Goal: Transaction & Acquisition: Book appointment/travel/reservation

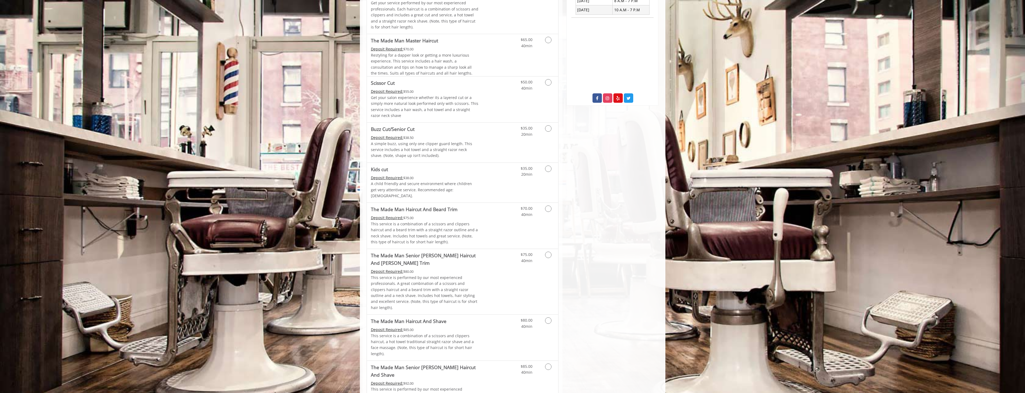
scroll to position [241, 0]
click at [550, 204] on icon "Grooming services" at bounding box center [548, 207] width 6 height 6
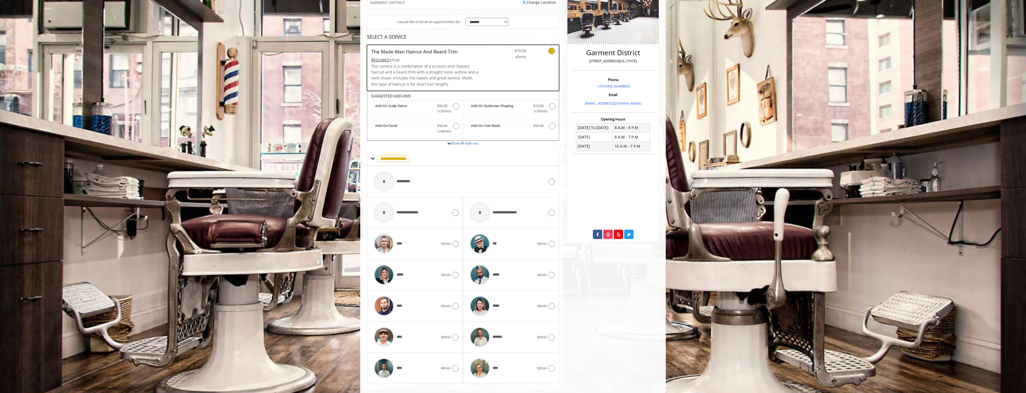
scroll to position [114, 0]
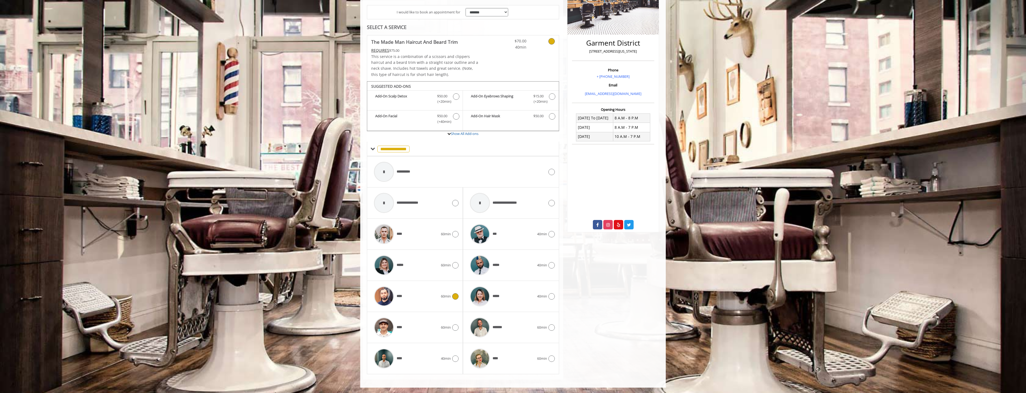
click at [453, 296] on icon at bounding box center [455, 296] width 6 height 6
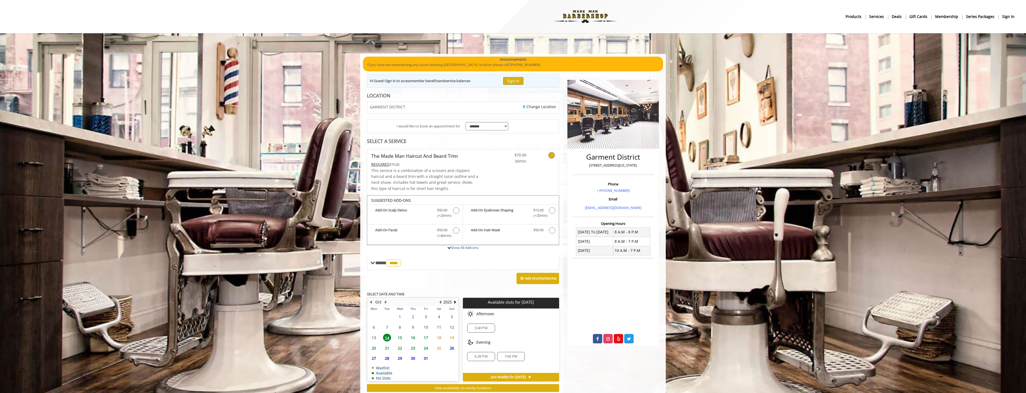
scroll to position [15, 0]
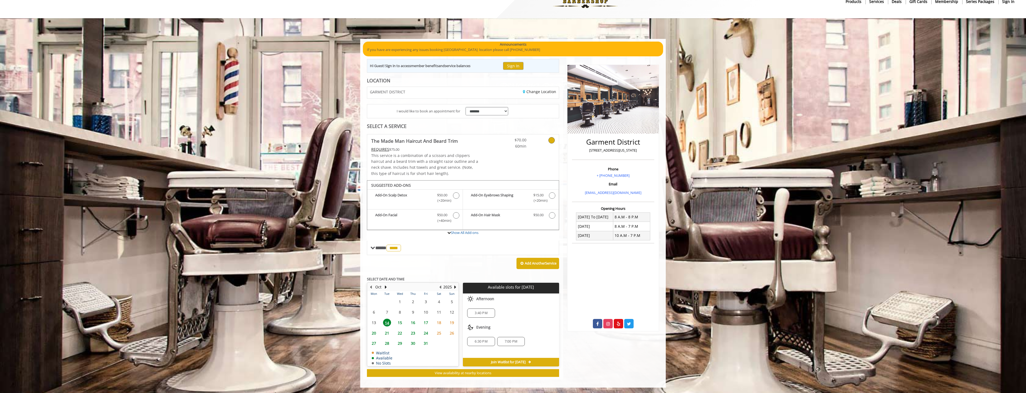
click at [496, 361] on span "Join Waitlist for [DATE]" at bounding box center [508, 362] width 35 height 4
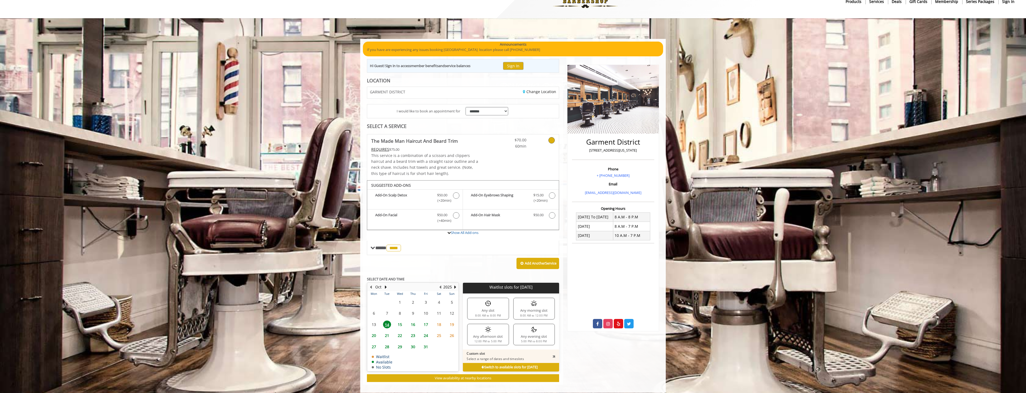
click at [516, 341] on div "Any evening slot 5:00 PM to 8:00 PM" at bounding box center [534, 333] width 42 height 21
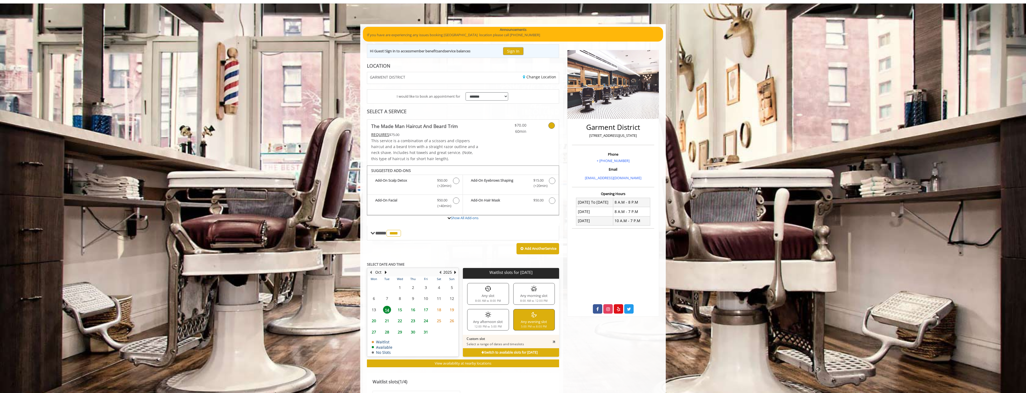
scroll to position [42, 0]
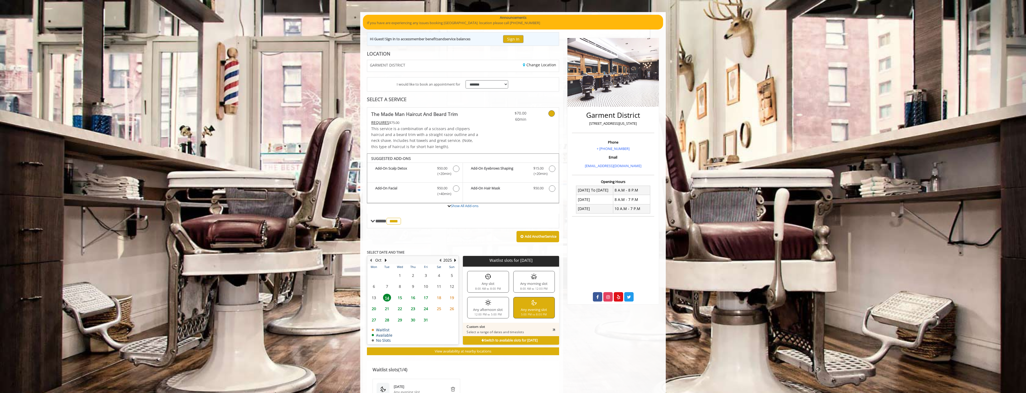
click at [387, 296] on span "14" at bounding box center [387, 297] width 8 height 8
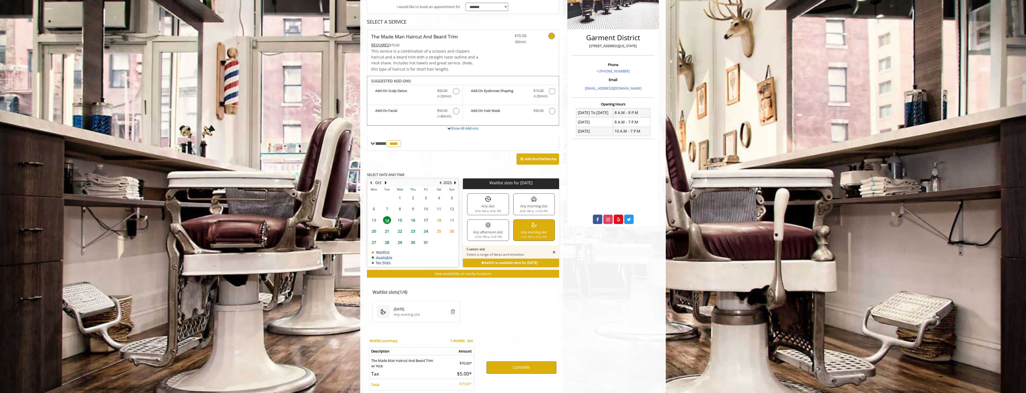
scroll to position [146, 0]
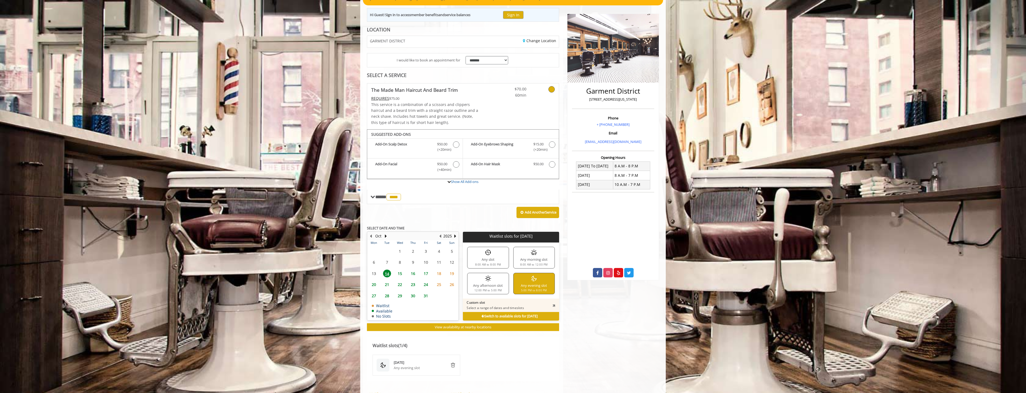
click at [483, 315] on b "Switch to available slots for [DATE]" at bounding box center [509, 316] width 56 height 5
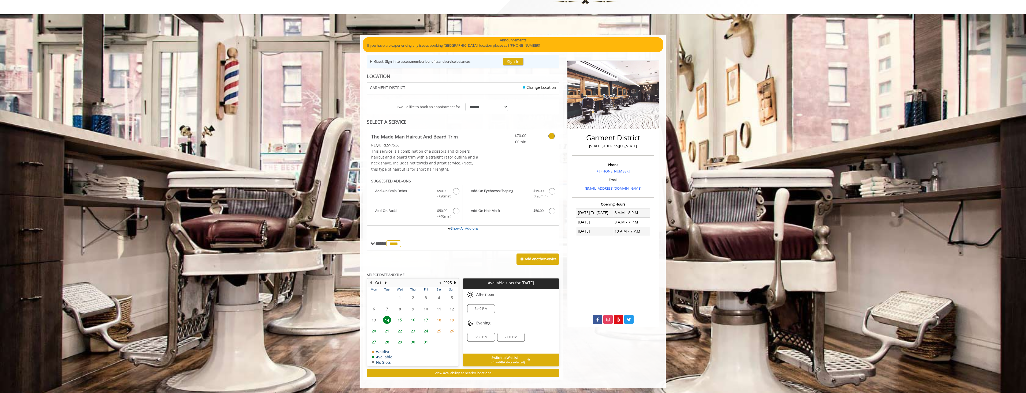
scroll to position [19, 0]
click at [401, 318] on span "15" at bounding box center [400, 320] width 8 height 8
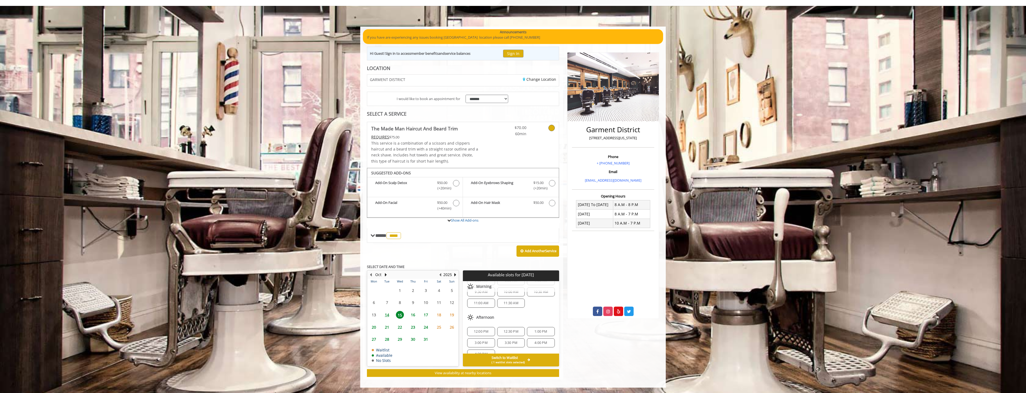
scroll to position [58, 0]
click at [388, 314] on span "14" at bounding box center [387, 315] width 8 height 8
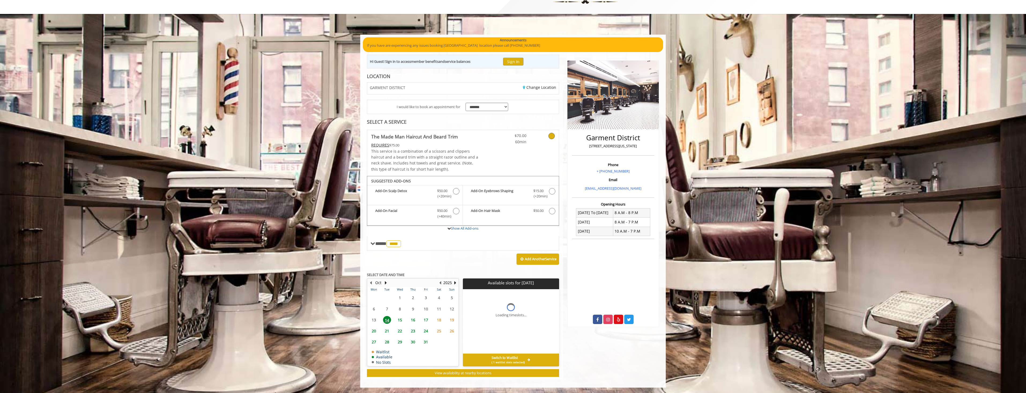
scroll to position [19, 0]
click at [479, 338] on span "6:30 PM" at bounding box center [481, 337] width 13 height 4
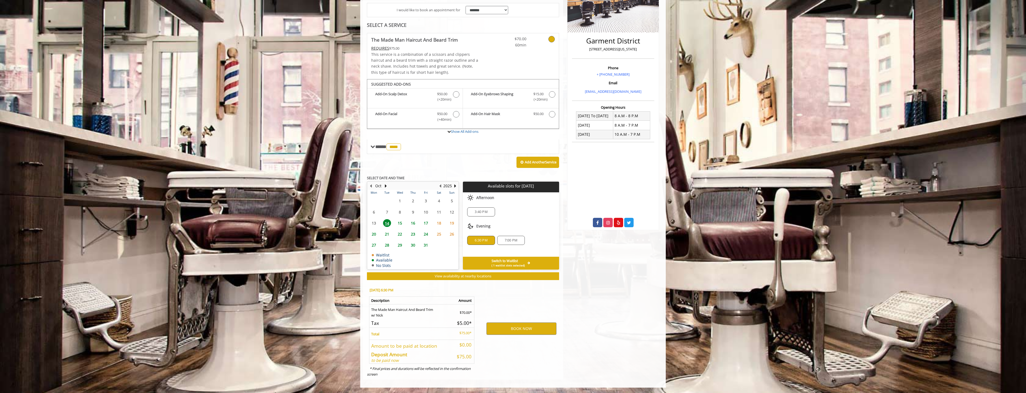
click at [504, 267] on span "( 1 waitlist slots selected)" at bounding box center [507, 265] width 33 height 4
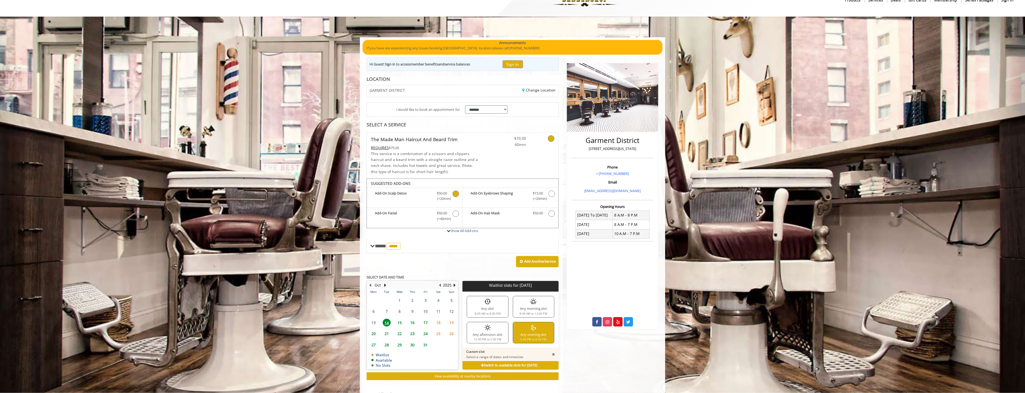
scroll to position [9, 0]
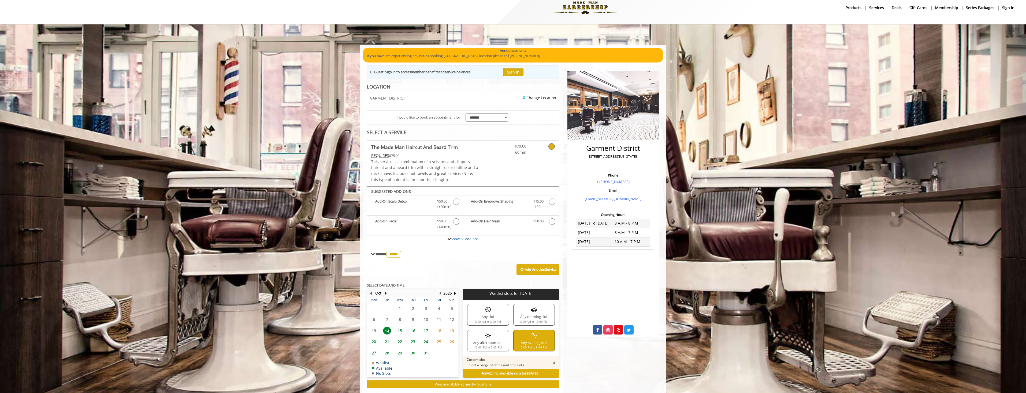
click at [551, 147] on icon at bounding box center [551, 146] width 6 height 6
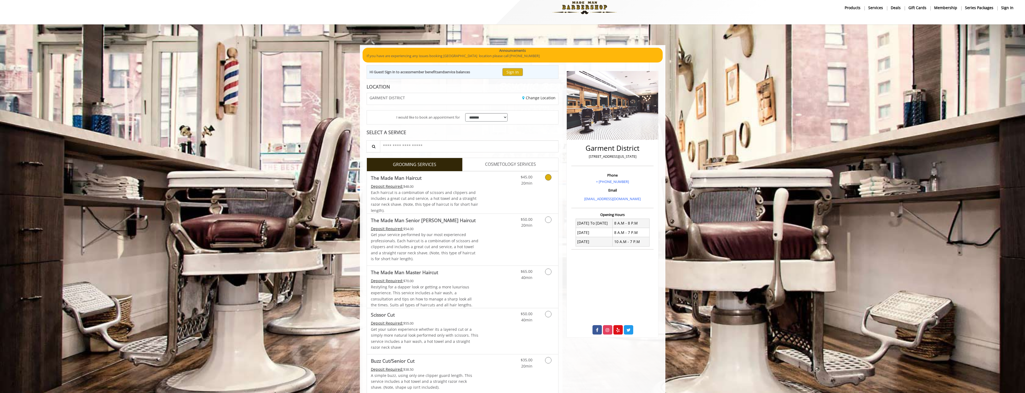
click at [546, 178] on icon "Grooming services" at bounding box center [548, 177] width 6 height 6
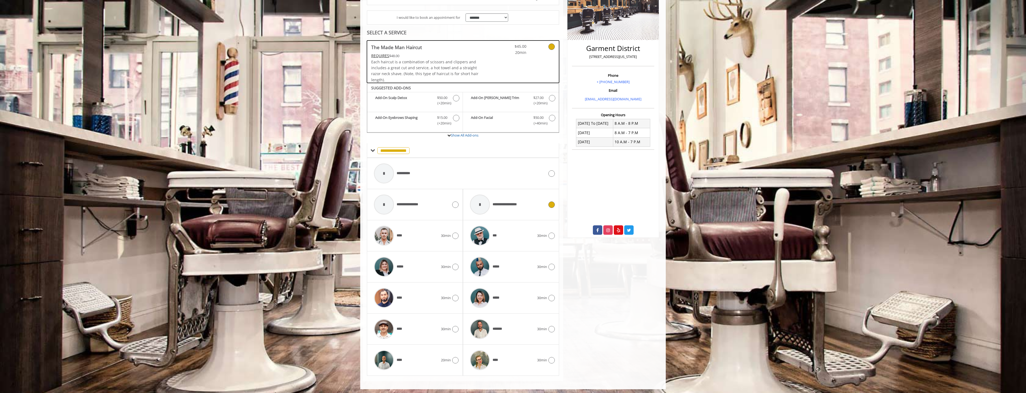
scroll to position [110, 0]
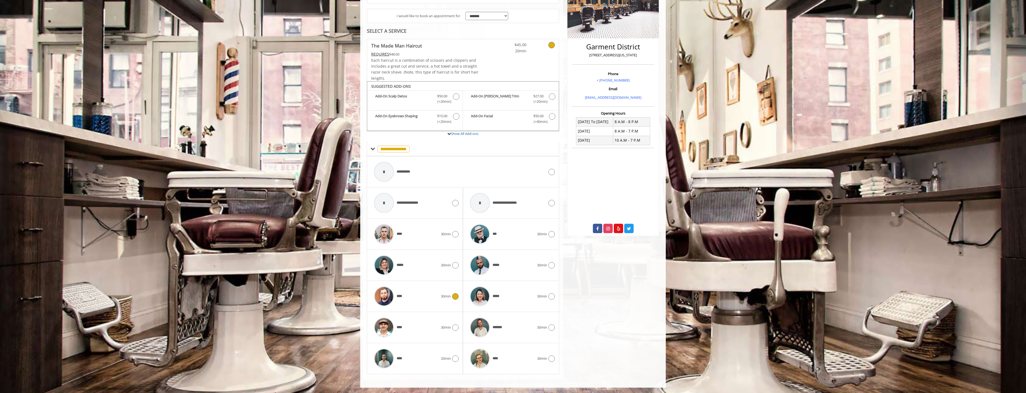
click at [454, 296] on icon at bounding box center [455, 296] width 6 height 6
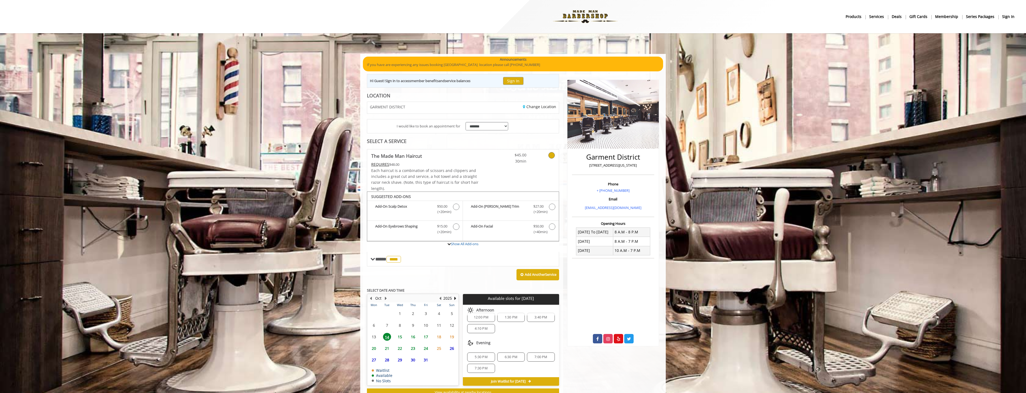
scroll to position [19, 0]
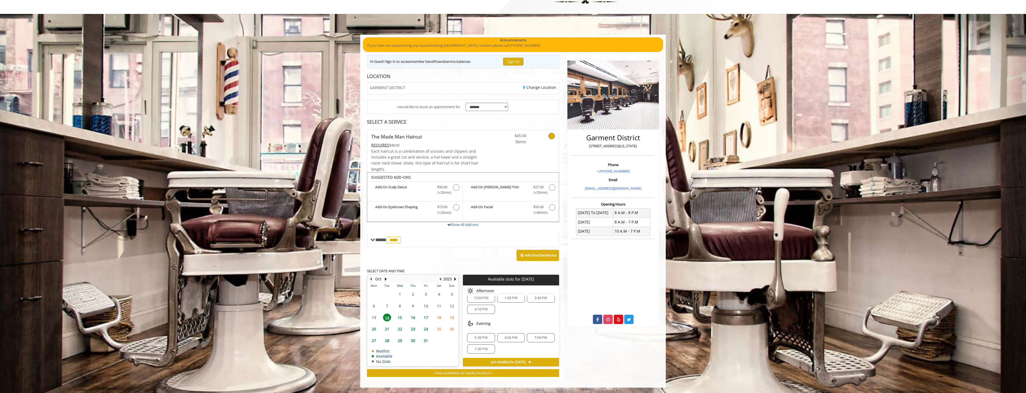
click at [483, 337] on span "5:30 PM" at bounding box center [481, 337] width 13 height 4
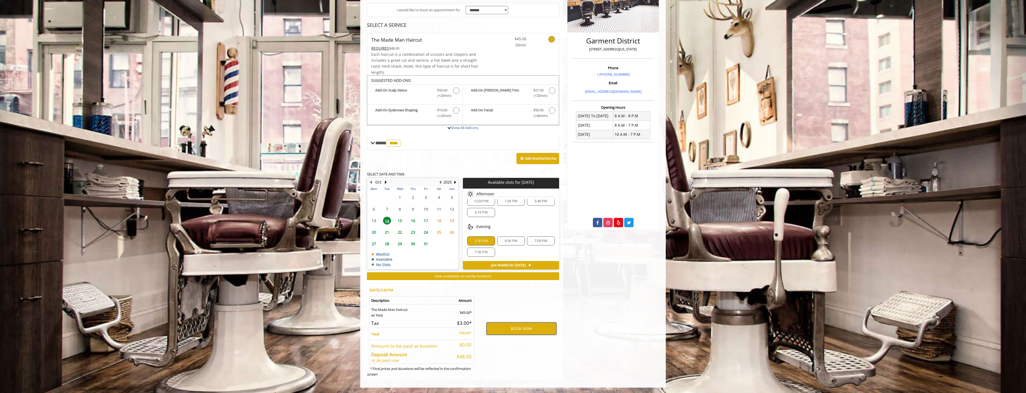
click at [521, 325] on button "BOOK NOW" at bounding box center [521, 328] width 70 height 12
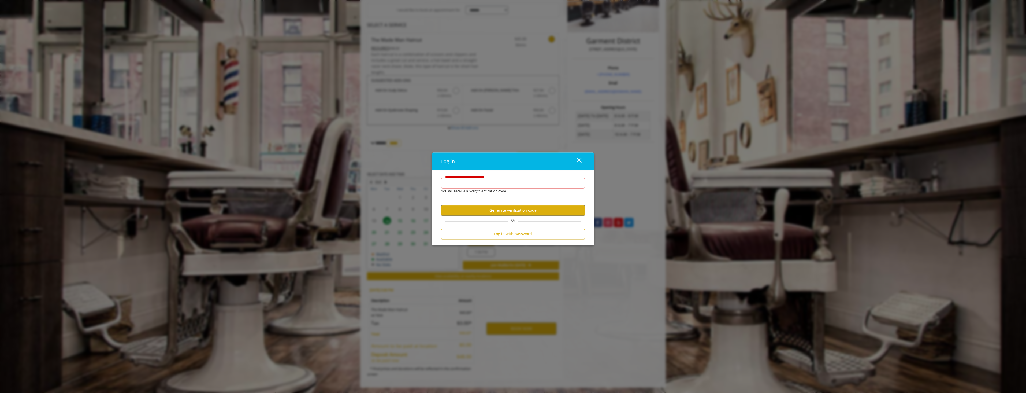
click at [465, 182] on input "**********" at bounding box center [513, 182] width 144 height 11
type input "**********"
click at [497, 207] on button "Generate verification code" at bounding box center [513, 210] width 144 height 10
click at [461, 187] on label "Enter verification code" at bounding box center [465, 187] width 46 height 6
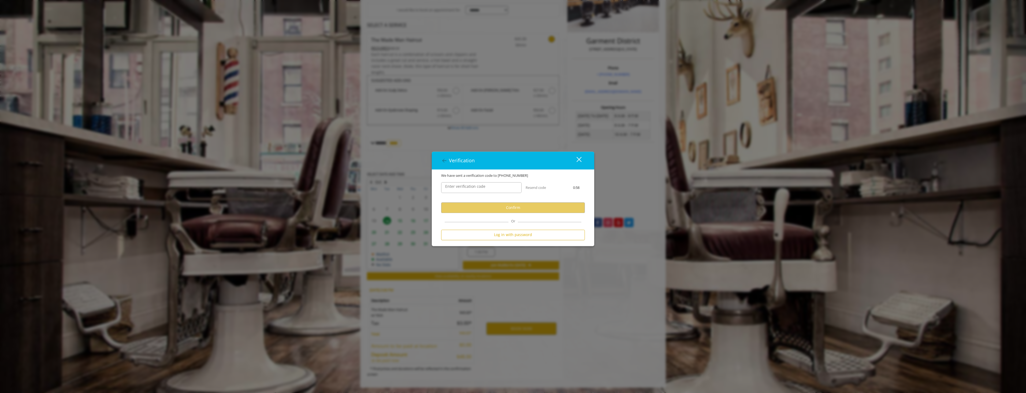
click at [461, 187] on input "Enter verification code" at bounding box center [481, 187] width 80 height 11
type input "******"
click at [514, 205] on button "Confirm" at bounding box center [513, 207] width 144 height 10
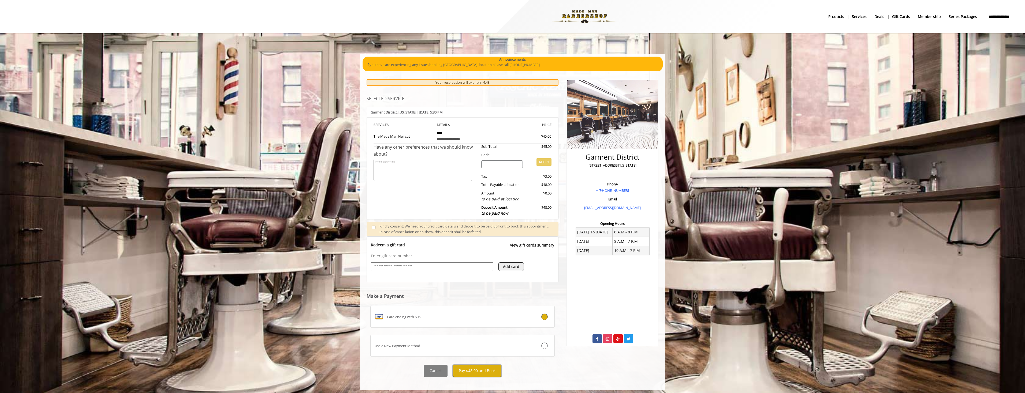
click at [465, 372] on button "Pay $48.00 and Book" at bounding box center [477, 370] width 48 height 12
